Goal: Task Accomplishment & Management: Use online tool/utility

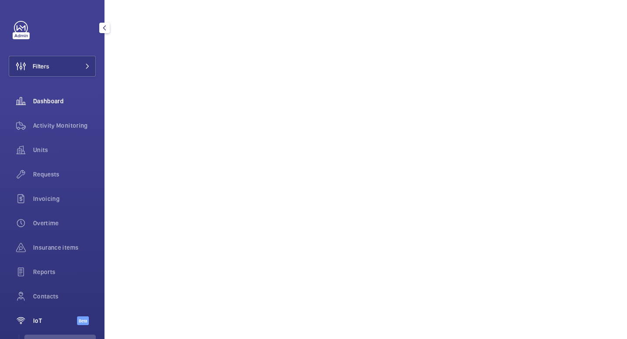
click at [67, 103] on span "Dashboard" at bounding box center [64, 101] width 63 height 9
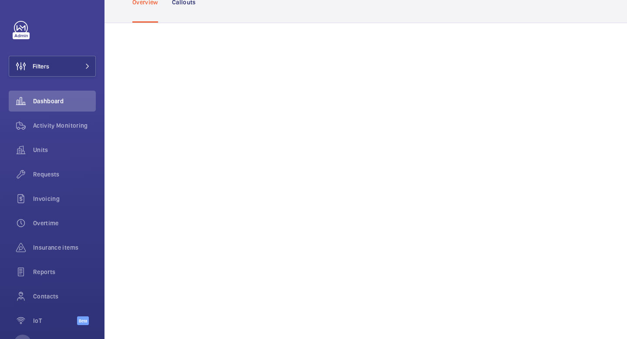
scroll to position [64, 0]
click at [34, 152] on span "Units" at bounding box center [64, 149] width 63 height 9
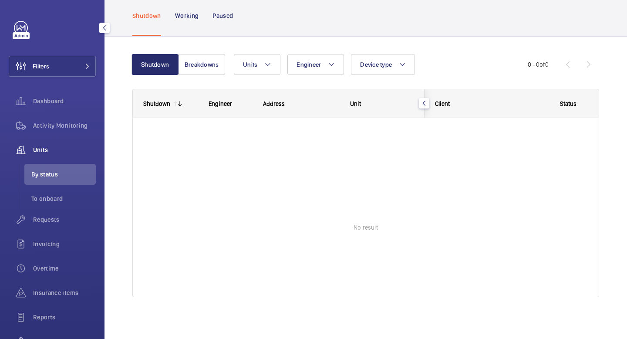
scroll to position [42, 0]
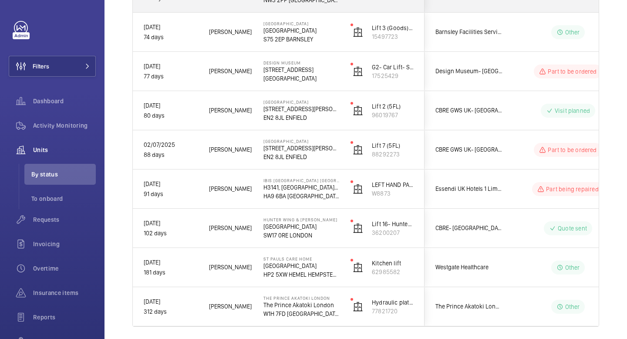
scroll to position [4055, 0]
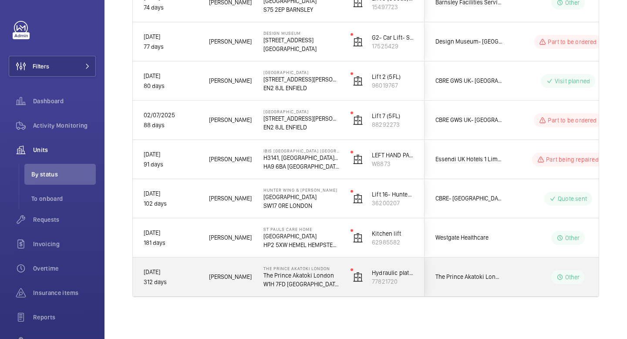
click at [336, 286] on p "W1H 7FD [GEOGRAPHIC_DATA]" at bounding box center [301, 283] width 76 height 9
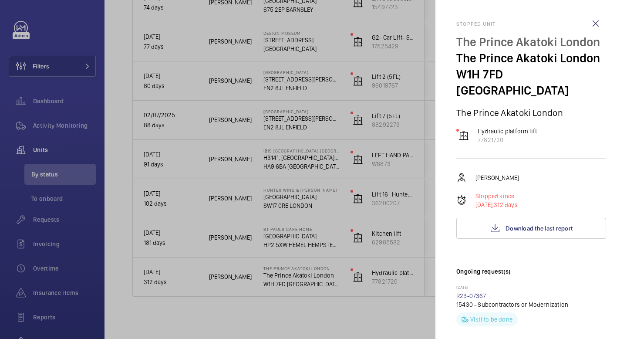
click at [231, 232] on div at bounding box center [313, 169] width 627 height 339
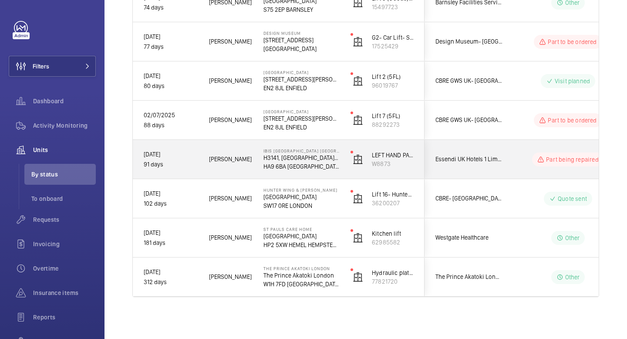
click at [244, 152] on div "[PERSON_NAME]" at bounding box center [225, 158] width 54 height 27
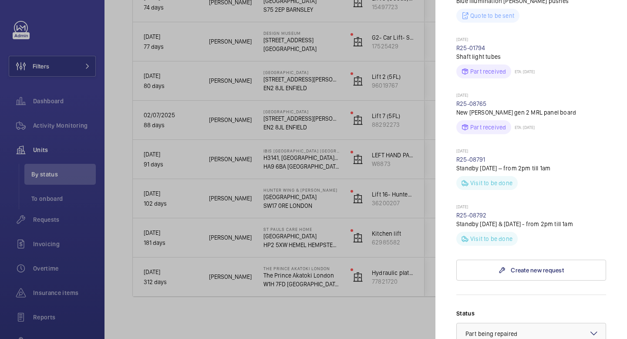
scroll to position [637, 0]
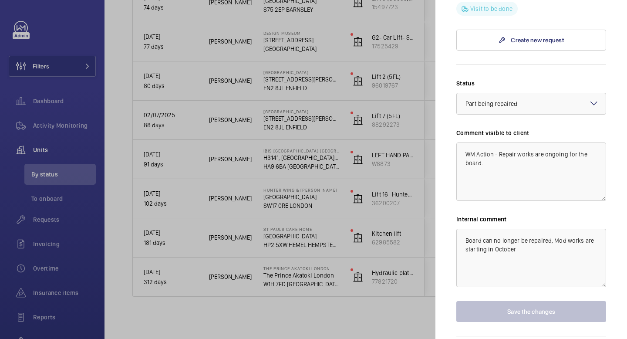
click at [410, 141] on div at bounding box center [313, 169] width 627 height 339
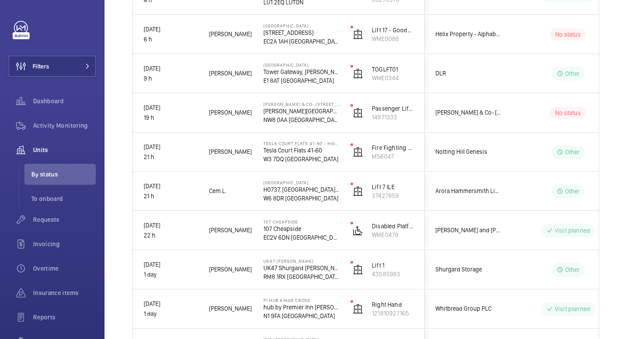
scroll to position [0, 0]
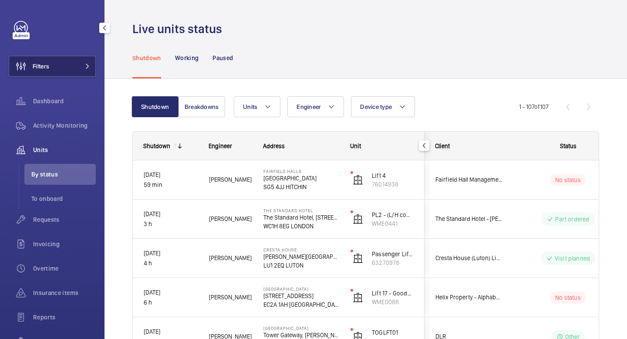
click at [90, 65] on button "Filters" at bounding box center [52, 66] width 87 height 21
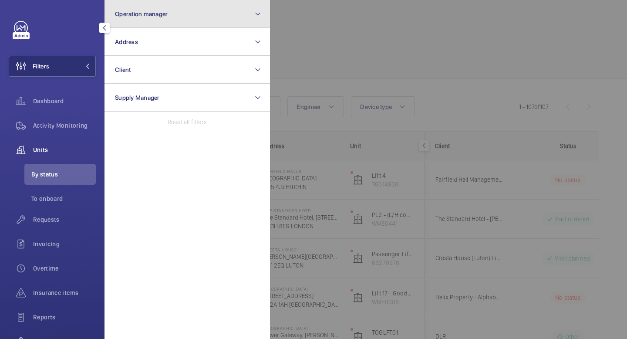
click at [259, 12] on mat-icon at bounding box center [257, 14] width 7 height 10
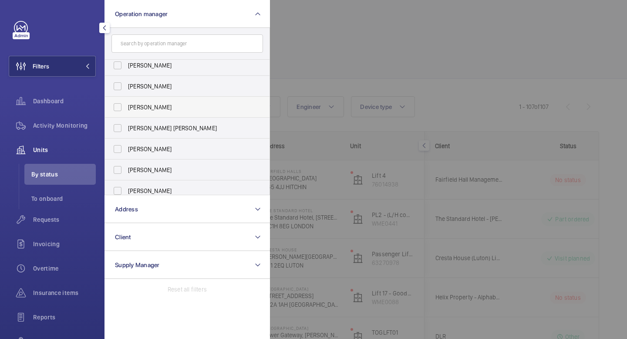
scroll to position [32, 0]
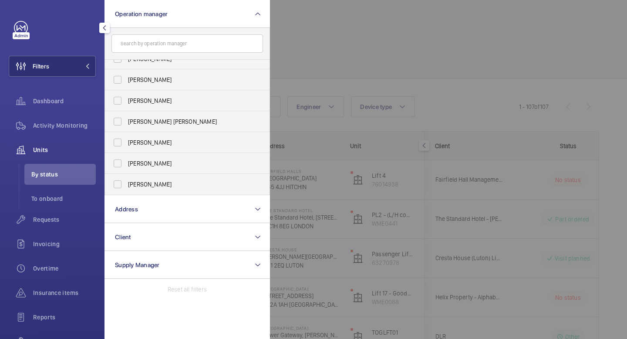
click at [387, 41] on div at bounding box center [583, 169] width 627 height 339
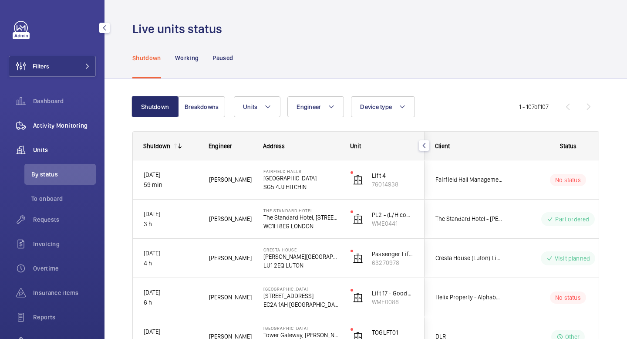
click at [75, 126] on span "Activity Monitoring" at bounding box center [64, 125] width 63 height 9
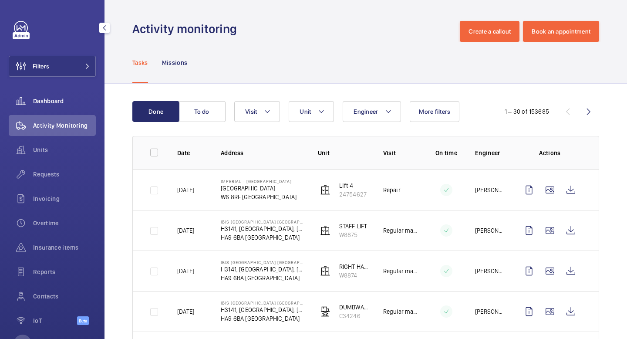
click at [51, 99] on span "Dashboard" at bounding box center [64, 101] width 63 height 9
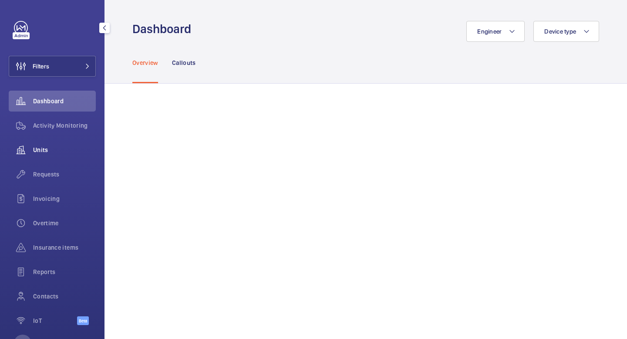
click at [43, 150] on span "Units" at bounding box center [64, 149] width 63 height 9
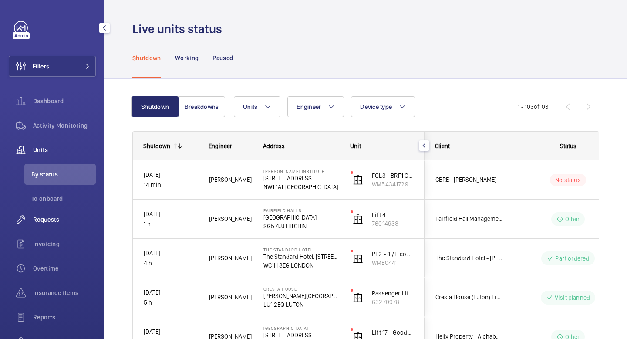
click at [54, 220] on span "Requests" at bounding box center [64, 219] width 63 height 9
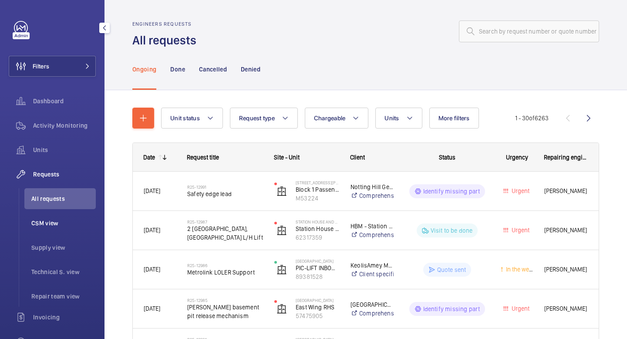
click at [50, 225] on span "CSM view" at bounding box center [63, 222] width 64 height 9
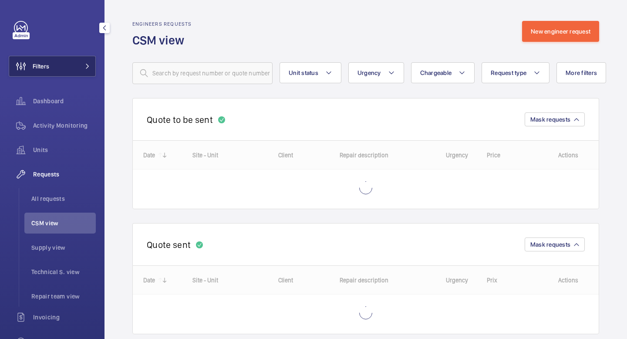
click at [82, 67] on span at bounding box center [85, 66] width 10 height 5
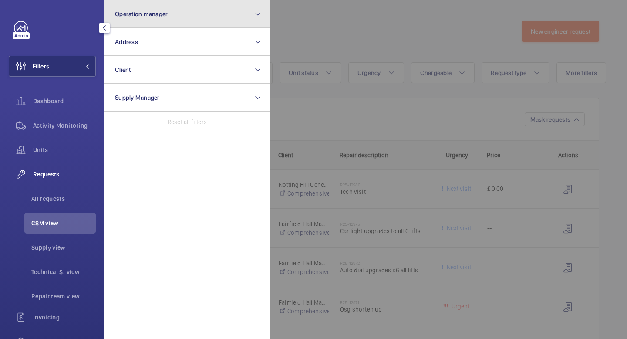
click at [203, 12] on button "Operation manager" at bounding box center [186, 14] width 165 height 28
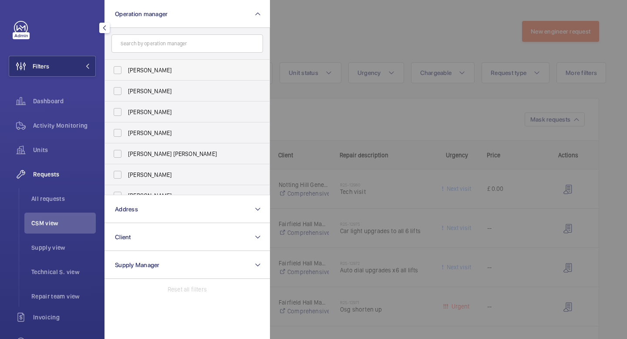
click at [152, 74] on span "[PERSON_NAME]" at bounding box center [188, 70] width 120 height 9
click at [126, 74] on input "[PERSON_NAME]" at bounding box center [117, 69] width 17 height 17
checkbox input "true"
click at [94, 64] on button "Filters 1" at bounding box center [52, 66] width 87 height 21
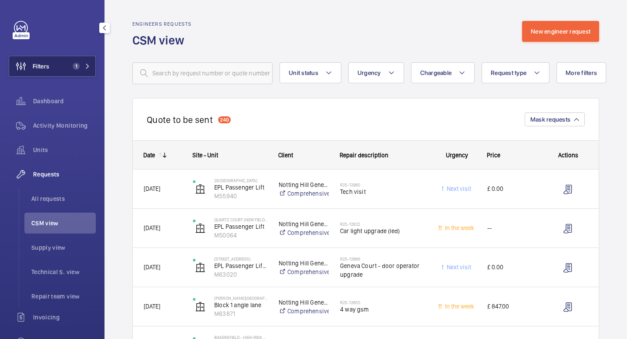
click at [87, 68] on mat-icon at bounding box center [87, 66] width 5 height 5
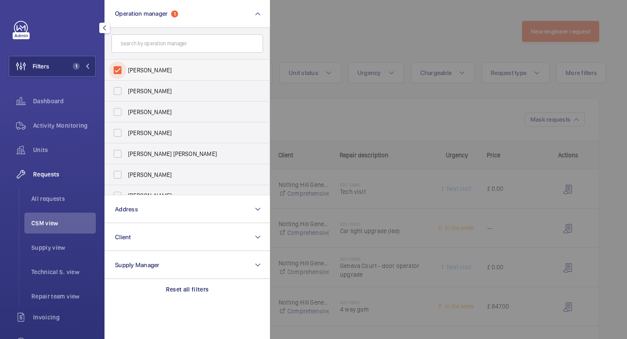
click at [118, 69] on input "[PERSON_NAME]" at bounding box center [117, 69] width 17 height 17
checkbox input "false"
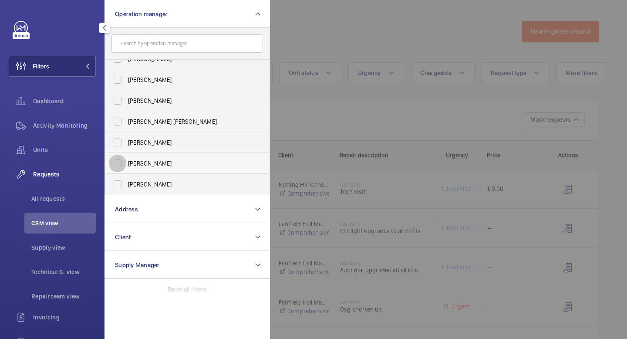
click at [117, 165] on input "[PERSON_NAME]" at bounding box center [117, 163] width 17 height 17
checkbox input "true"
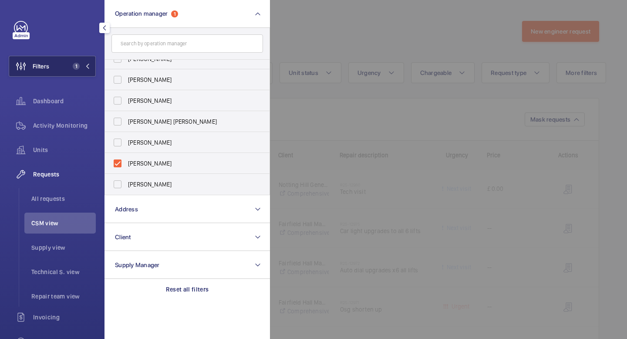
click at [87, 65] on mat-icon at bounding box center [87, 66] width 5 height 5
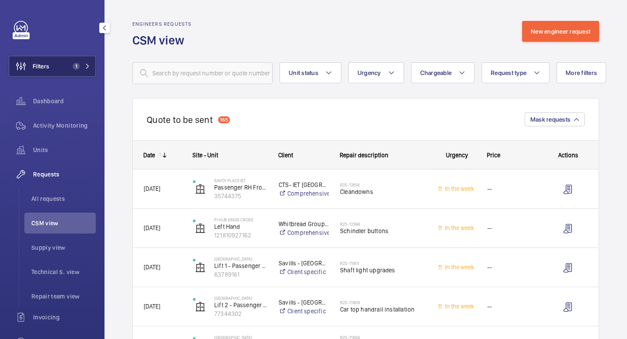
click at [88, 67] on mat-icon at bounding box center [87, 66] width 5 height 5
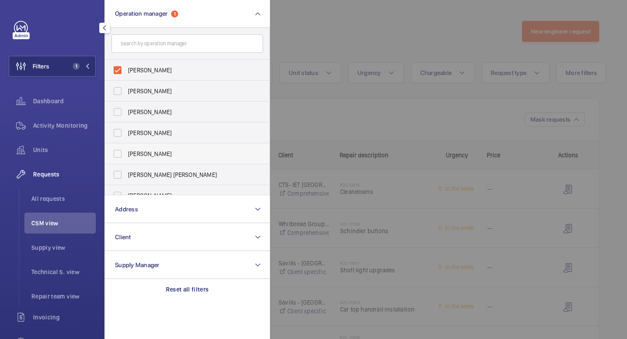
scroll to position [32, 0]
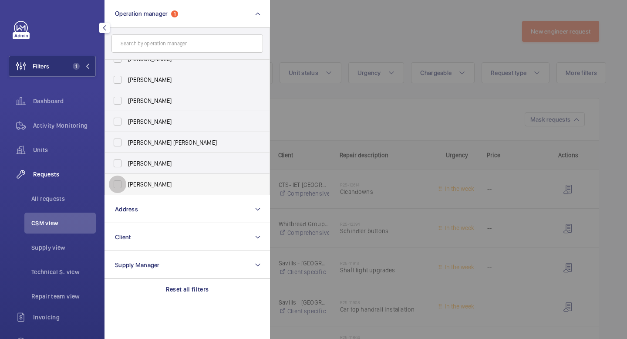
click at [118, 185] on input "[PERSON_NAME]" at bounding box center [117, 183] width 17 height 17
checkbox input "true"
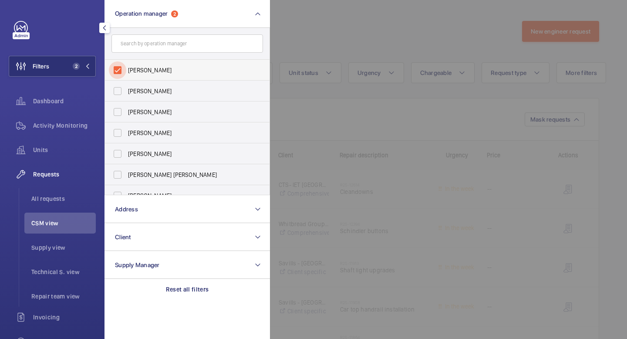
click at [120, 72] on input "[PERSON_NAME]" at bounding box center [117, 69] width 17 height 17
checkbox input "false"
click at [86, 64] on mat-icon at bounding box center [87, 66] width 5 height 5
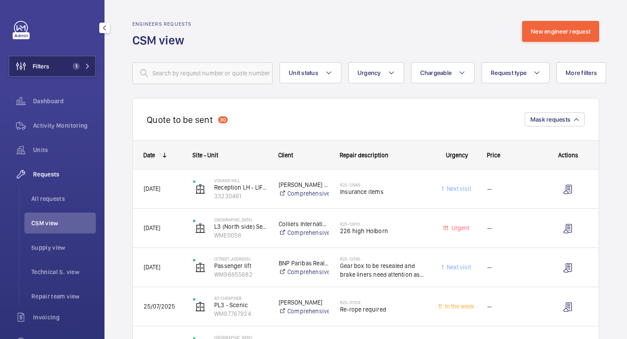
click at [89, 68] on mat-icon at bounding box center [87, 66] width 5 height 5
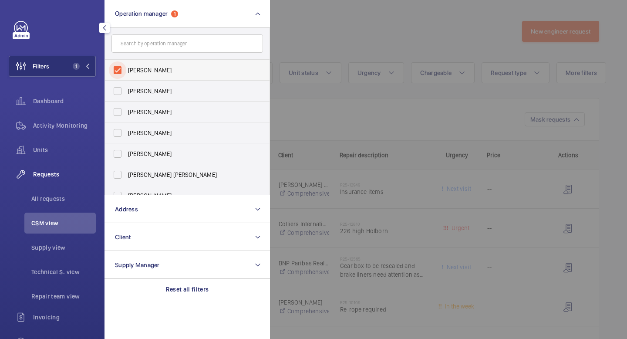
click at [121, 76] on input "[PERSON_NAME]" at bounding box center [117, 69] width 17 height 17
checkbox input "false"
click at [121, 115] on input "[PERSON_NAME]" at bounding box center [117, 111] width 17 height 17
checkbox input "true"
click at [91, 68] on button "Filters 1" at bounding box center [52, 66] width 87 height 21
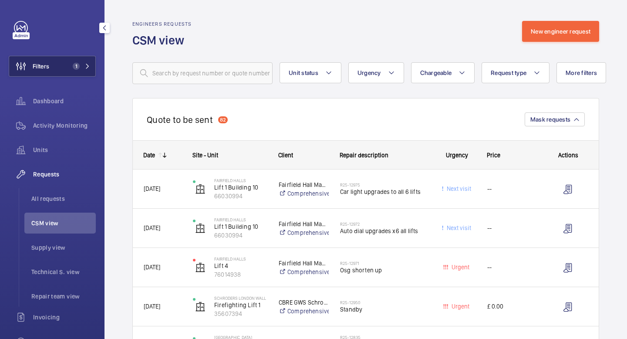
click at [87, 68] on mat-icon at bounding box center [87, 66] width 5 height 5
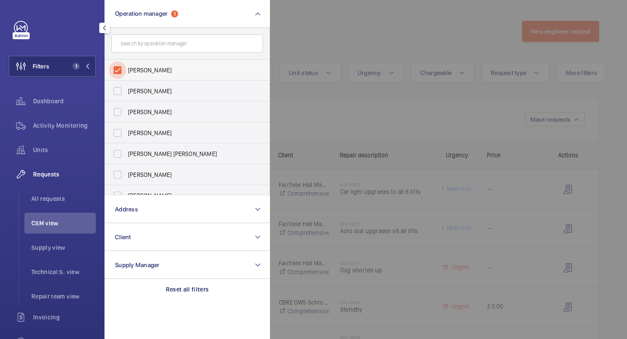
click at [118, 69] on input "[PERSON_NAME]" at bounding box center [117, 69] width 17 height 17
checkbox input "false"
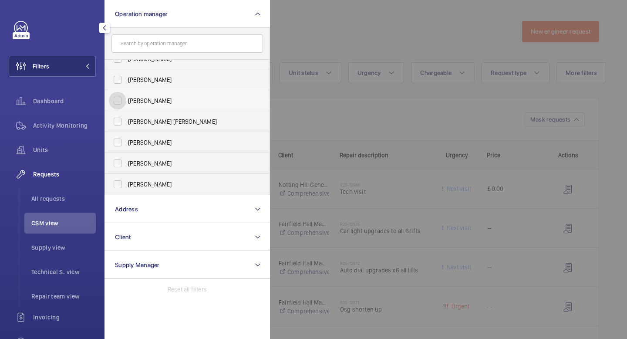
click at [124, 104] on input "[PERSON_NAME]" at bounding box center [117, 100] width 17 height 17
checkbox input "true"
click at [91, 69] on button "Filters 1" at bounding box center [52, 66] width 87 height 21
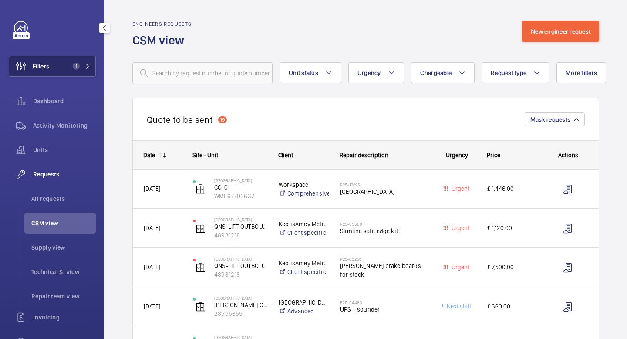
click at [89, 71] on button "Filters 1" at bounding box center [52, 66] width 87 height 21
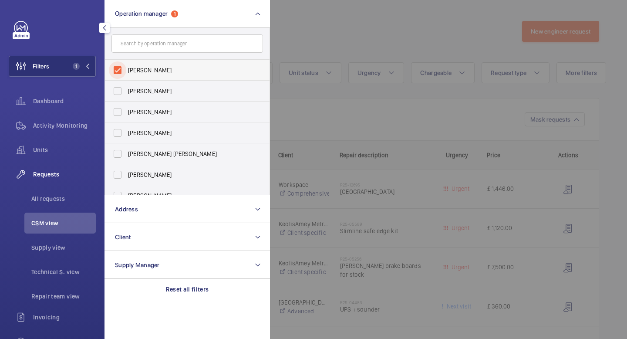
click at [122, 71] on input "[PERSON_NAME]" at bounding box center [117, 69] width 17 height 17
checkbox input "false"
click at [119, 93] on input "[PERSON_NAME]" at bounding box center [117, 90] width 17 height 17
click at [119, 89] on input "[PERSON_NAME]" at bounding box center [117, 90] width 17 height 17
checkbox input "false"
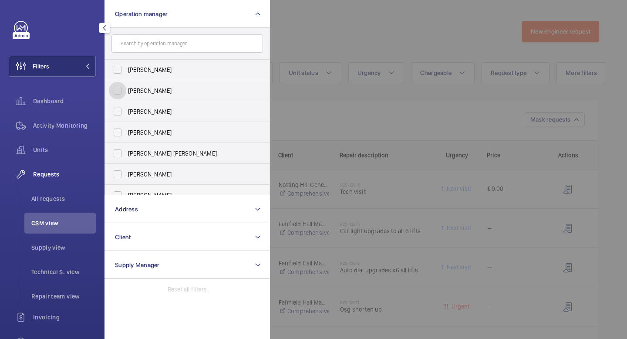
scroll to position [32, 0]
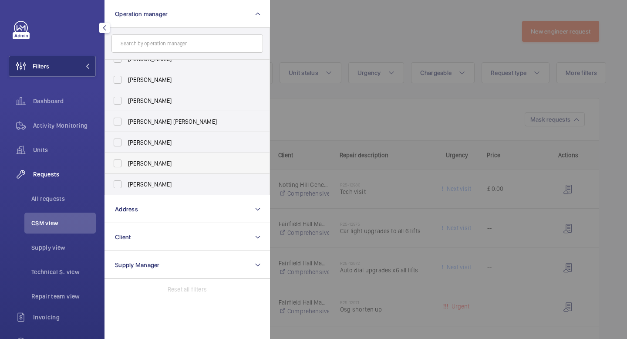
click at [163, 164] on span "[PERSON_NAME]" at bounding box center [188, 163] width 120 height 9
click at [126, 164] on input "[PERSON_NAME]" at bounding box center [117, 163] width 17 height 17
click at [120, 163] on input "[PERSON_NAME]" at bounding box center [117, 163] width 17 height 17
checkbox input "false"
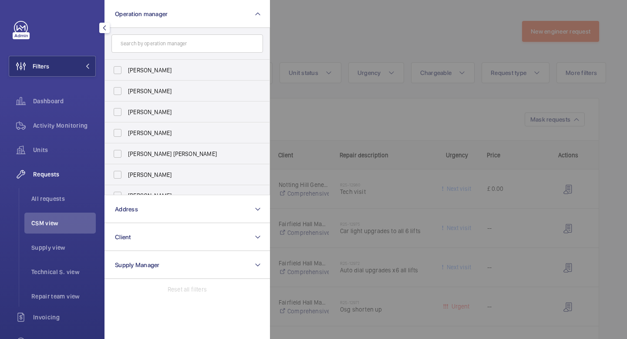
click at [105, 27] on mat-icon "button" at bounding box center [104, 27] width 10 height 7
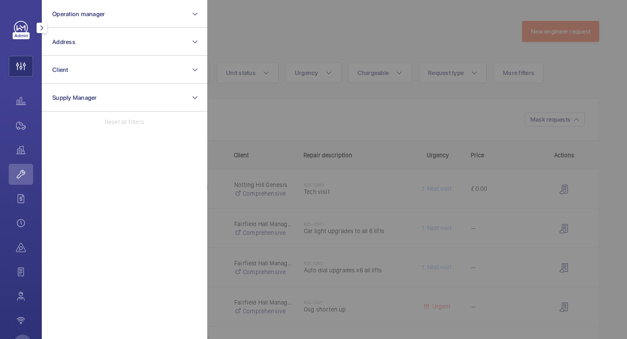
click at [41, 26] on mat-icon "button" at bounding box center [42, 27] width 10 height 7
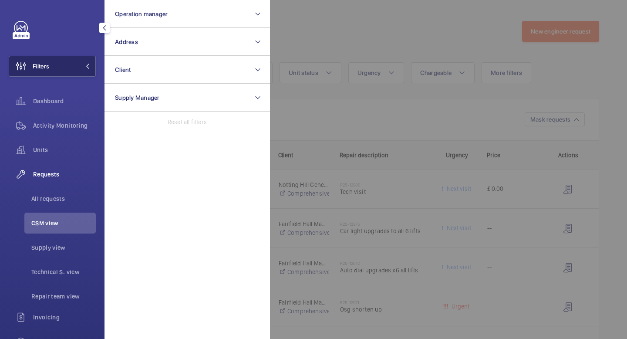
click at [90, 65] on mat-icon at bounding box center [87, 66] width 5 height 5
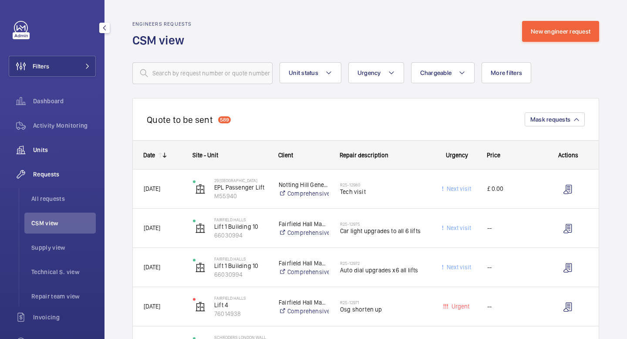
click at [42, 150] on span "Units" at bounding box center [64, 149] width 63 height 9
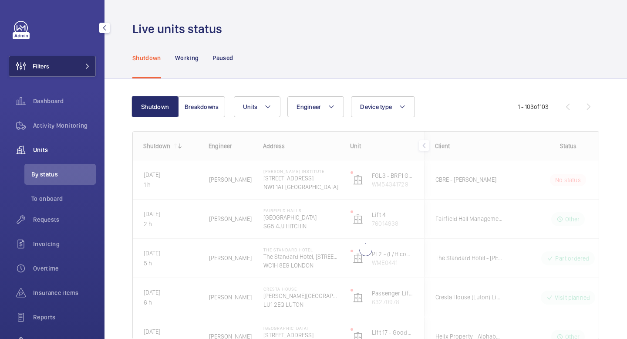
click at [85, 65] on mat-icon at bounding box center [87, 66] width 5 height 5
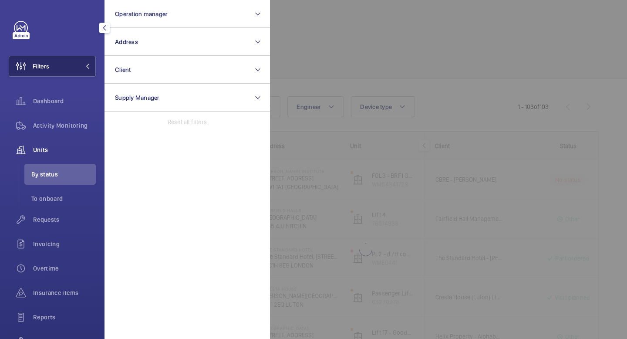
click at [85, 65] on mat-icon at bounding box center [87, 66] width 5 height 5
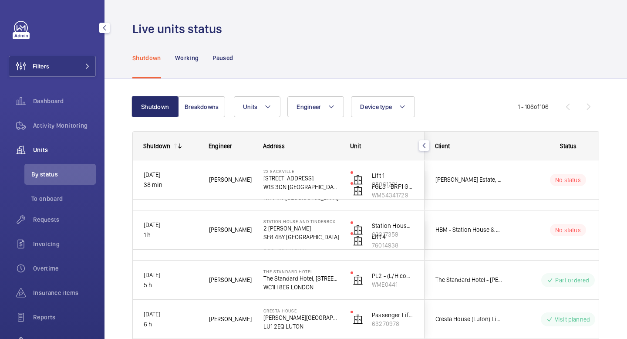
click at [42, 149] on span "Units" at bounding box center [64, 149] width 63 height 9
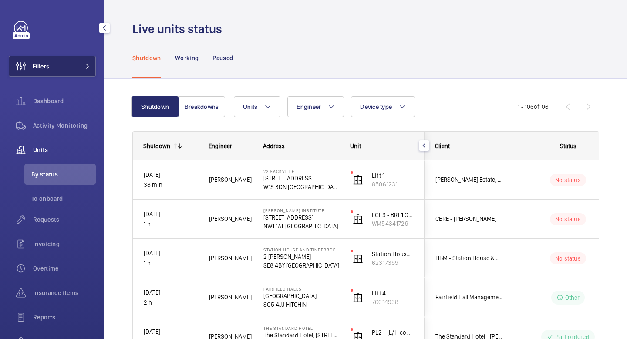
click at [76, 63] on button "Filters" at bounding box center [52, 66] width 87 height 21
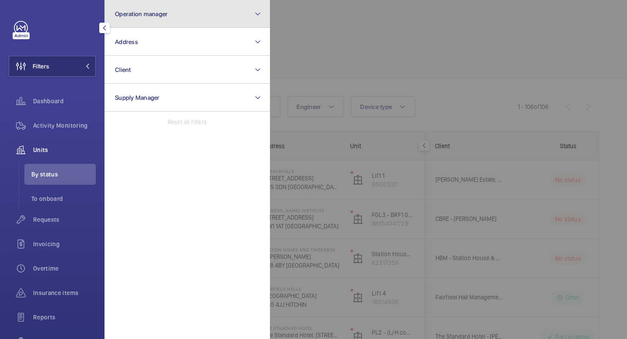
click at [161, 13] on span "Operation manager" at bounding box center [141, 13] width 53 height 7
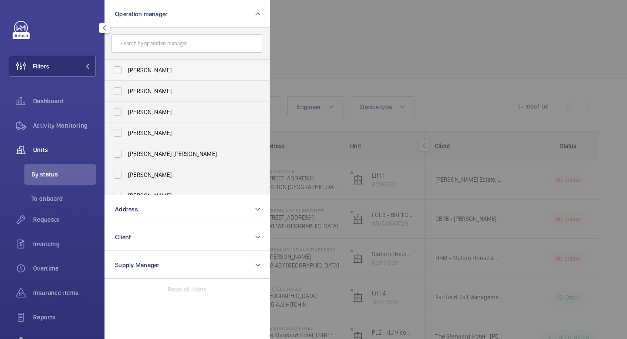
click at [135, 69] on span "[PERSON_NAME]" at bounding box center [188, 70] width 120 height 9
click at [126, 69] on input "[PERSON_NAME]" at bounding box center [117, 69] width 17 height 17
checkbox input "true"
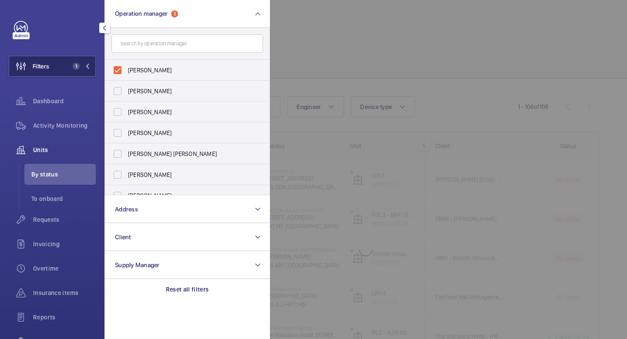
click at [90, 65] on button "Filters 1" at bounding box center [52, 66] width 87 height 21
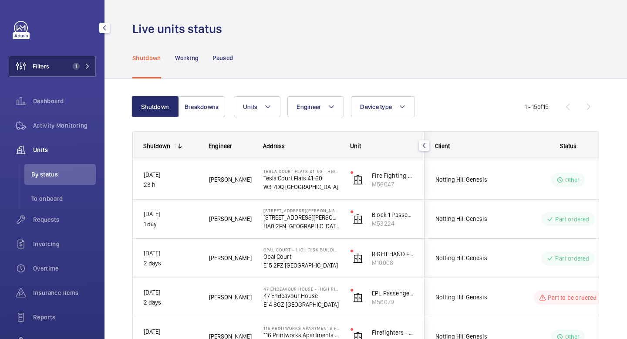
click at [87, 65] on mat-icon at bounding box center [87, 66] width 5 height 5
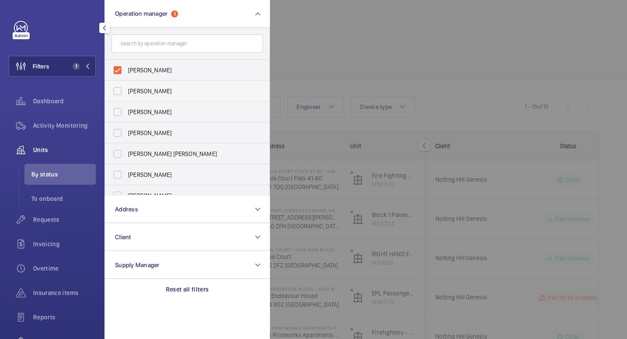
click at [128, 92] on span "[PERSON_NAME]" at bounding box center [188, 91] width 120 height 9
click at [126, 92] on input "[PERSON_NAME]" at bounding box center [117, 90] width 17 height 17
checkbox input "true"
click at [129, 75] on label "[PERSON_NAME]" at bounding box center [180, 70] width 151 height 21
click at [126, 75] on input "[PERSON_NAME]" at bounding box center [117, 69] width 17 height 17
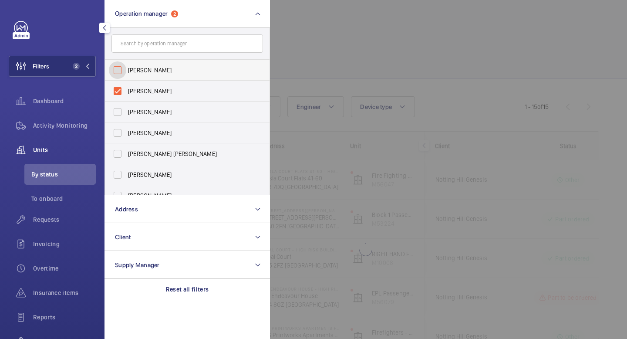
checkbox input "false"
click at [89, 64] on mat-icon at bounding box center [87, 66] width 5 height 5
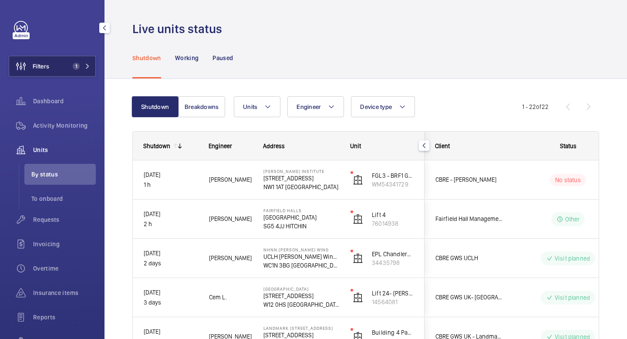
click at [90, 64] on mat-icon at bounding box center [87, 66] width 5 height 5
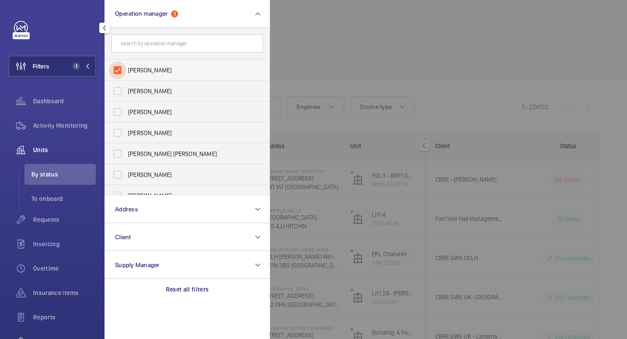
click at [123, 72] on input "[PERSON_NAME]" at bounding box center [117, 69] width 17 height 17
checkbox input "false"
click at [120, 135] on input "[PERSON_NAME]" at bounding box center [117, 132] width 17 height 17
checkbox input "true"
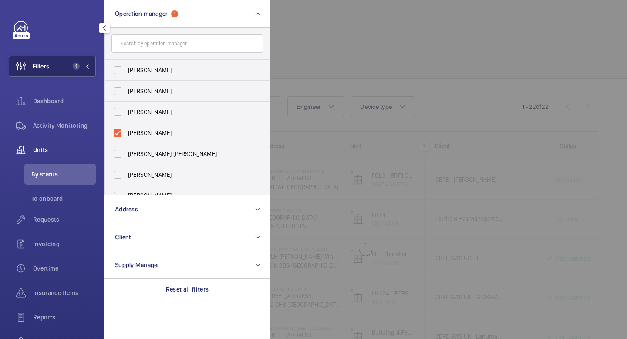
click at [88, 68] on mat-icon at bounding box center [87, 66] width 5 height 5
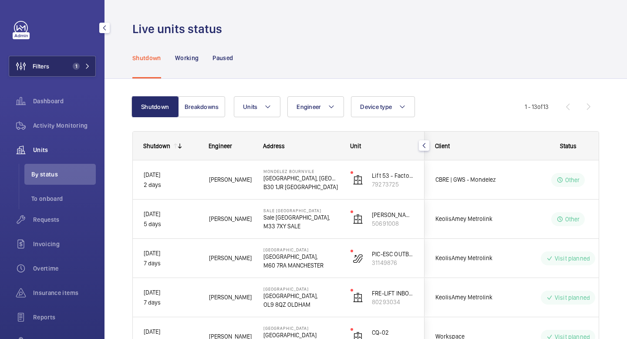
click at [88, 68] on mat-icon at bounding box center [87, 66] width 5 height 5
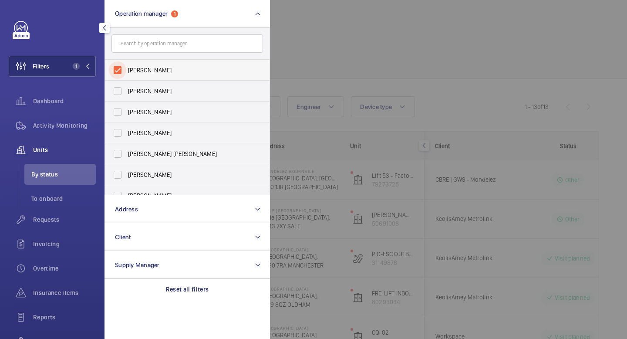
click at [121, 71] on input "[PERSON_NAME]" at bounding box center [117, 69] width 17 height 17
checkbox input "false"
click at [118, 156] on input "[PERSON_NAME] [PERSON_NAME]" at bounding box center [117, 153] width 17 height 17
checkbox input "true"
click at [92, 67] on button "Filters 1" at bounding box center [52, 66] width 87 height 21
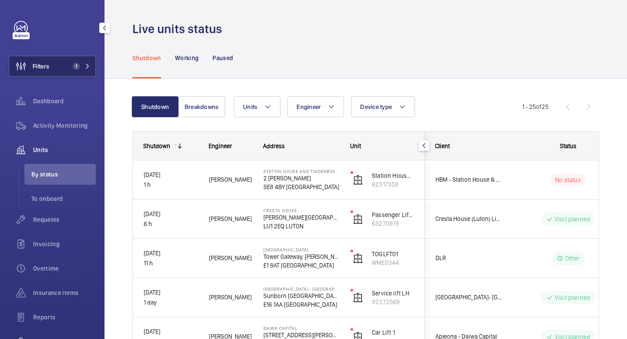
click at [89, 65] on mat-icon at bounding box center [87, 66] width 5 height 5
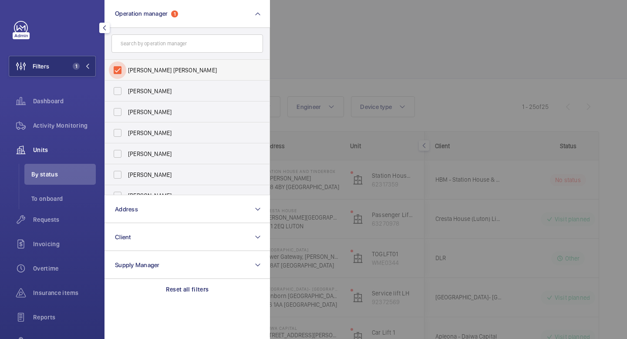
click at [118, 69] on input "[PERSON_NAME] [PERSON_NAME]" at bounding box center [117, 69] width 17 height 17
checkbox input "false"
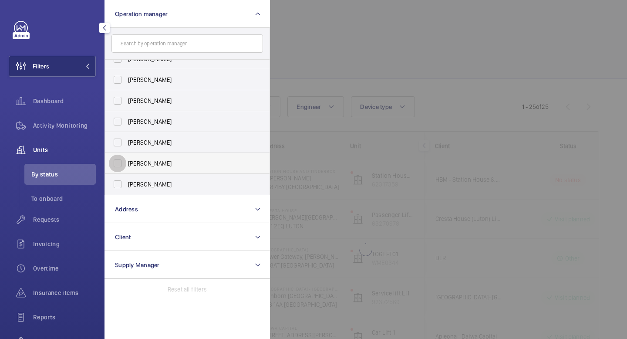
click at [120, 166] on input "[PERSON_NAME]" at bounding box center [117, 163] width 17 height 17
checkbox input "true"
click at [92, 65] on button "Filters 1" at bounding box center [52, 66] width 87 height 21
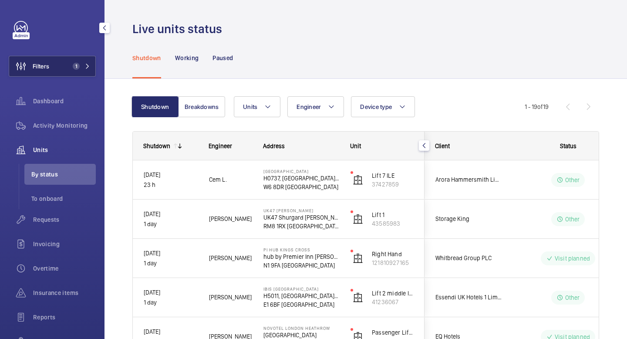
click at [88, 66] on mat-icon at bounding box center [87, 66] width 5 height 5
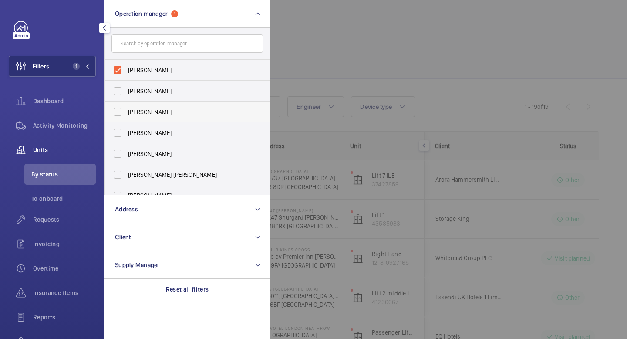
scroll to position [32, 0]
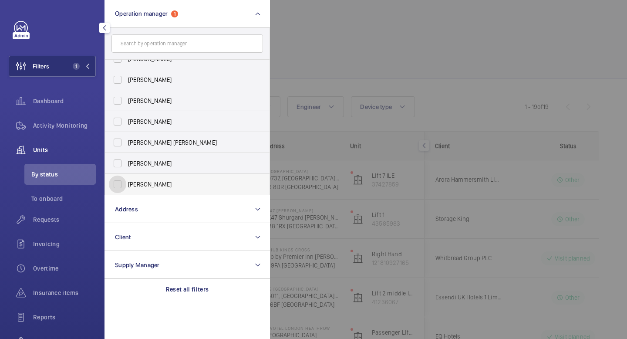
click at [120, 182] on input "[PERSON_NAME]" at bounding box center [117, 183] width 17 height 17
checkbox input "true"
click at [88, 65] on mat-icon at bounding box center [87, 66] width 5 height 5
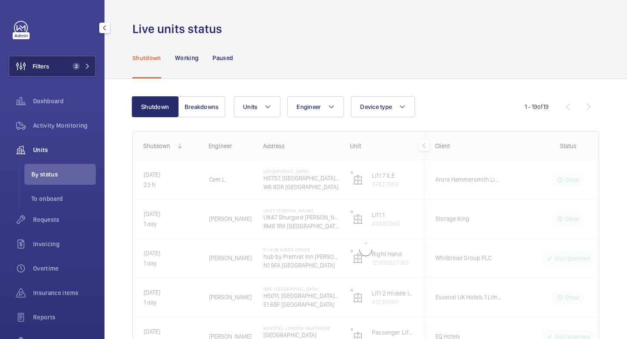
click at [88, 64] on mat-icon at bounding box center [87, 66] width 5 height 5
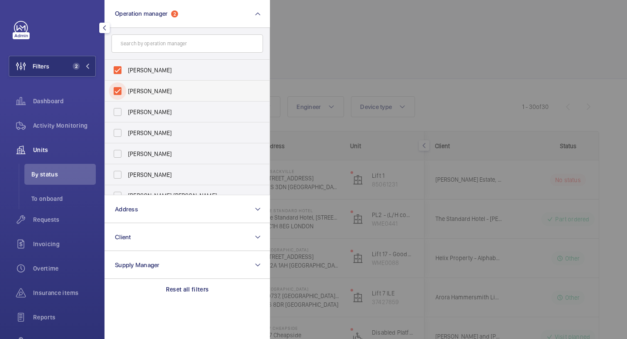
click at [118, 90] on input "[PERSON_NAME]" at bounding box center [117, 90] width 17 height 17
checkbox input "false"
click at [90, 64] on button "Filters 1" at bounding box center [52, 66] width 87 height 21
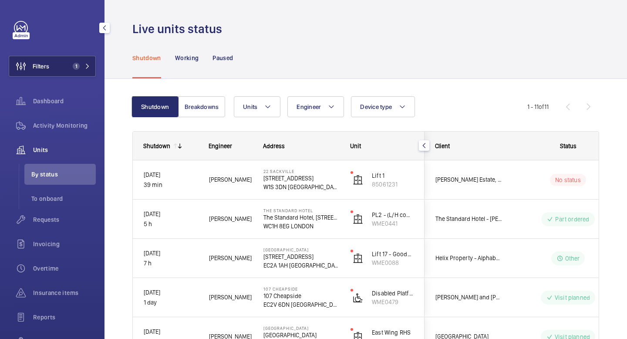
click at [89, 68] on mat-icon at bounding box center [87, 66] width 5 height 5
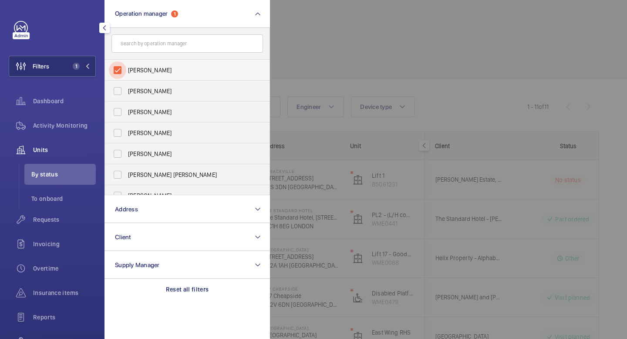
click at [126, 68] on input "[PERSON_NAME]" at bounding box center [117, 69] width 17 height 17
checkbox input "false"
click at [353, 35] on div at bounding box center [583, 169] width 627 height 339
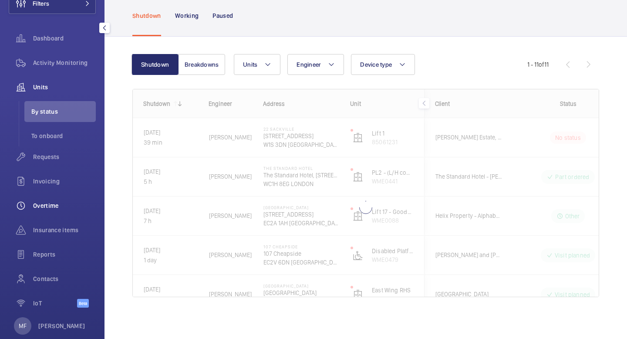
scroll to position [79, 0]
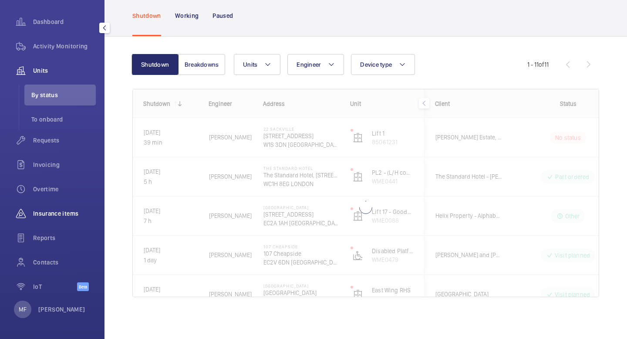
click at [46, 213] on span "Insurance items" at bounding box center [64, 213] width 63 height 9
